Goal: Check status: Check status

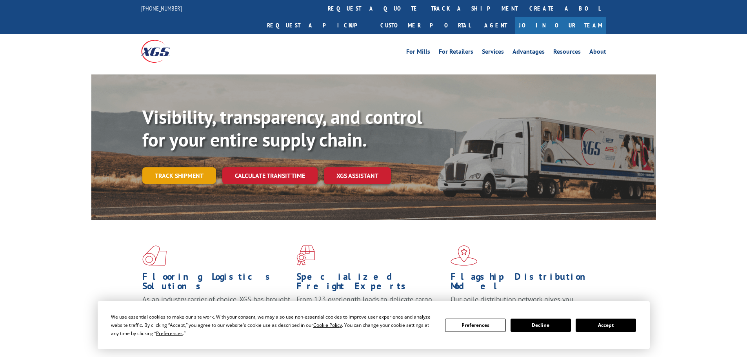
click at [184, 168] on link "Track shipment" at bounding box center [179, 176] width 74 height 16
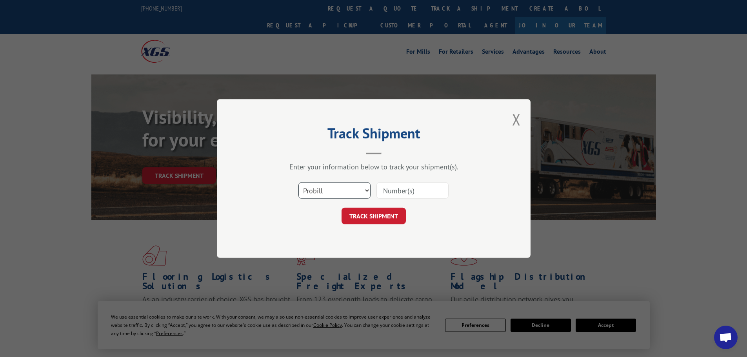
click at [366, 191] on select "Select category... Probill BOL PO" at bounding box center [335, 190] width 72 height 16
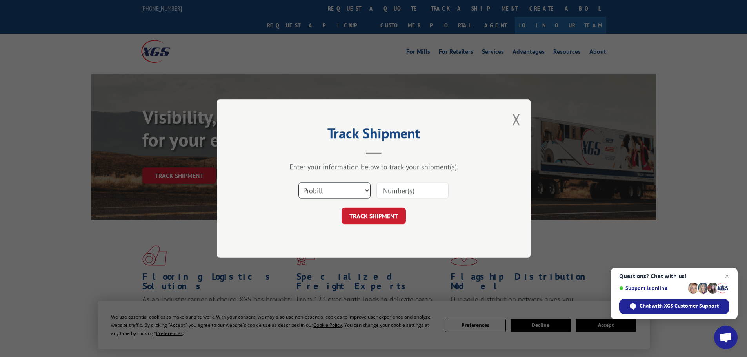
select select "bol"
click at [299, 182] on select "Select category... Probill BOL PO" at bounding box center [335, 190] width 72 height 16
click at [405, 193] on input at bounding box center [413, 190] width 72 height 16
paste input "5433370"
type input "5433370"
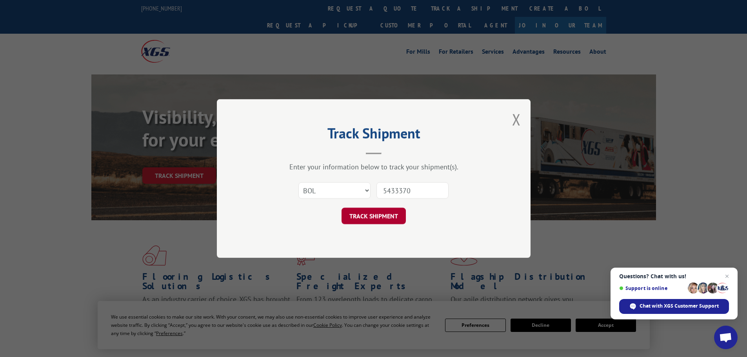
click at [385, 212] on button "TRACK SHIPMENT" at bounding box center [374, 216] width 64 height 16
